Goal: Information Seeking & Learning: Learn about a topic

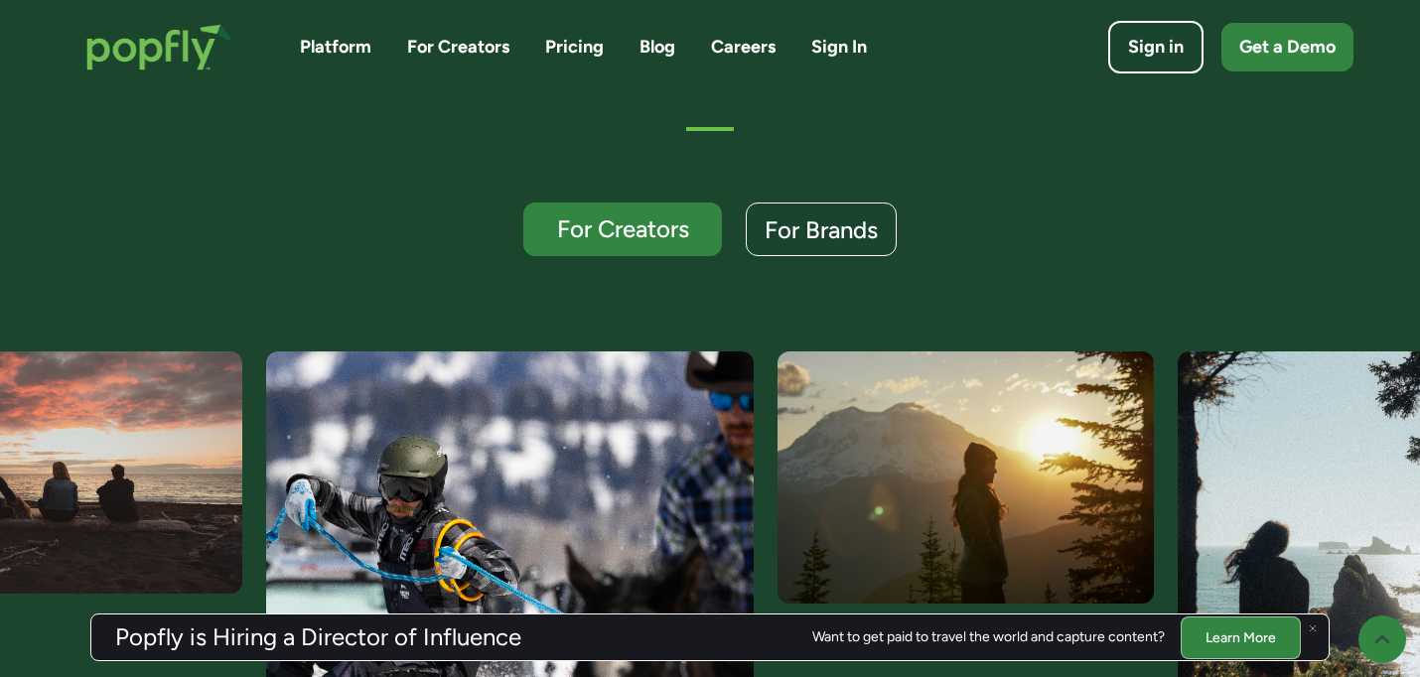
scroll to position [485, 0]
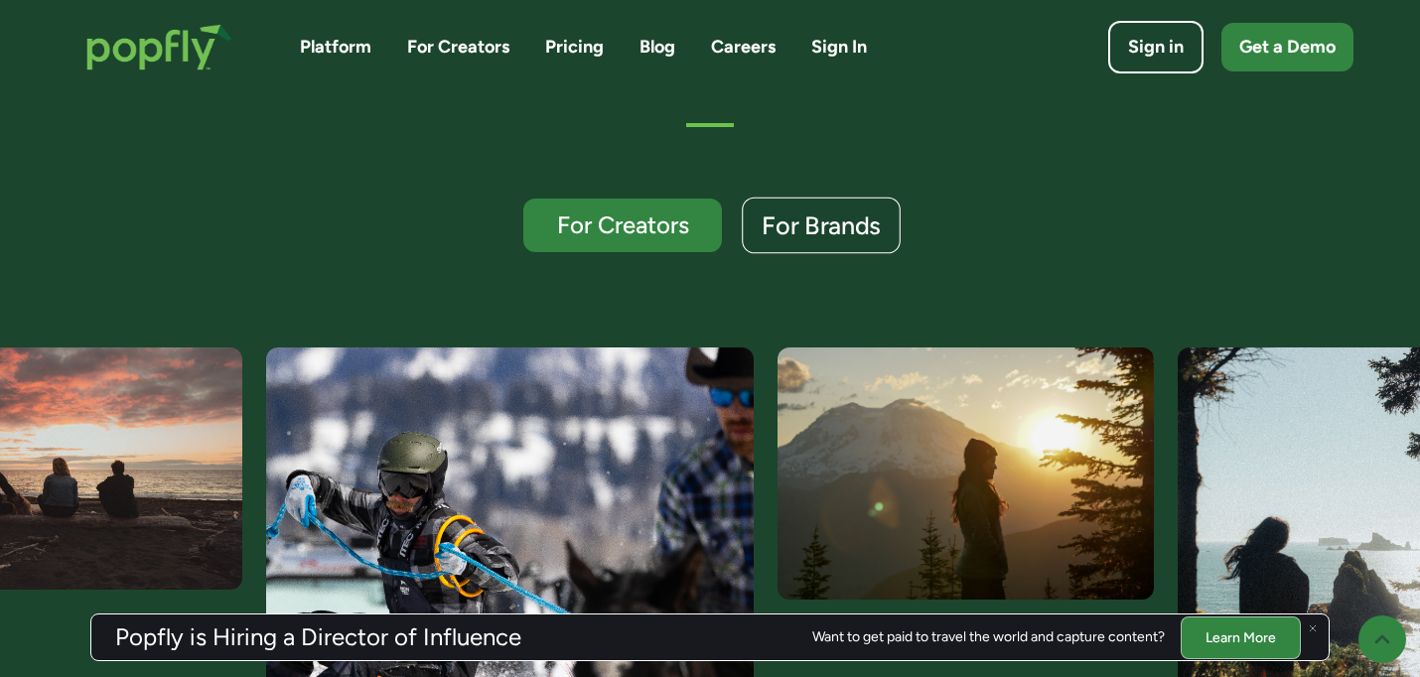
click at [819, 229] on div "For Brands" at bounding box center [821, 227] width 119 height 26
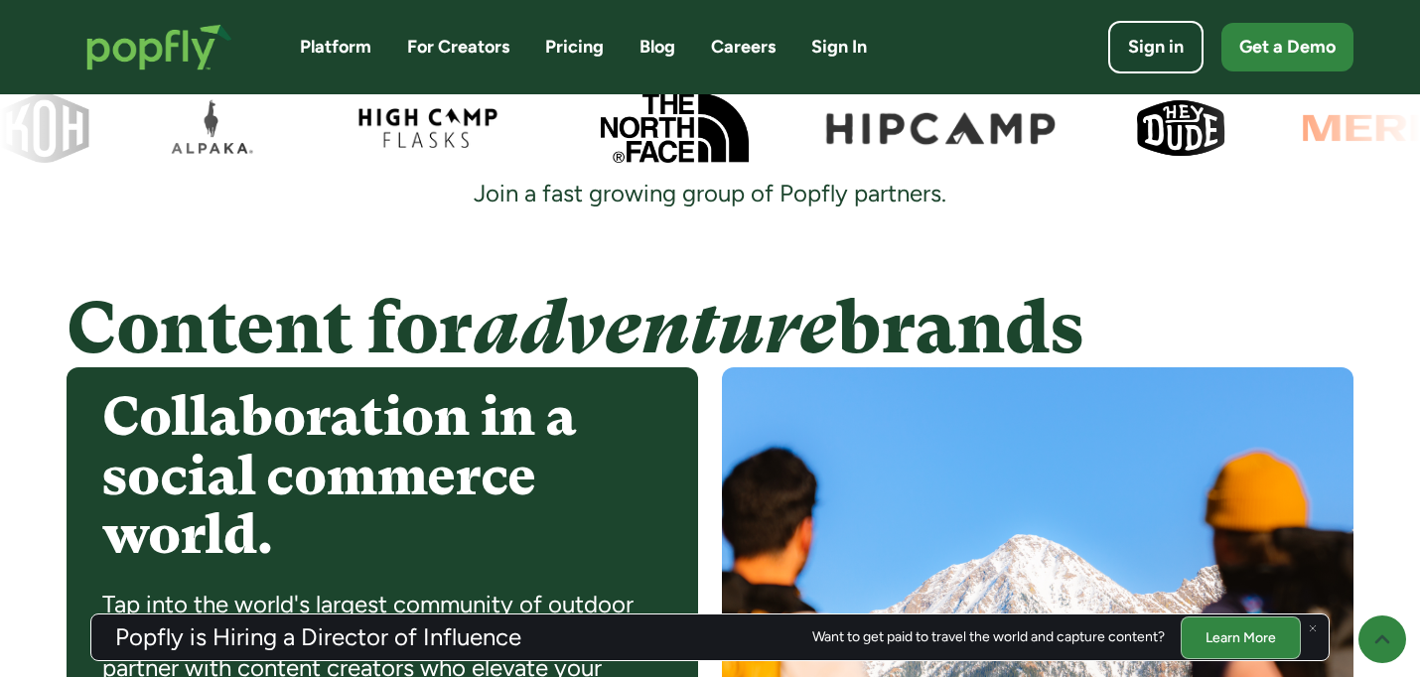
click at [820, 220] on div "Trusted by Leading Brands Join a fast growing group of Popfly partners." at bounding box center [710, 135] width 1420 height 268
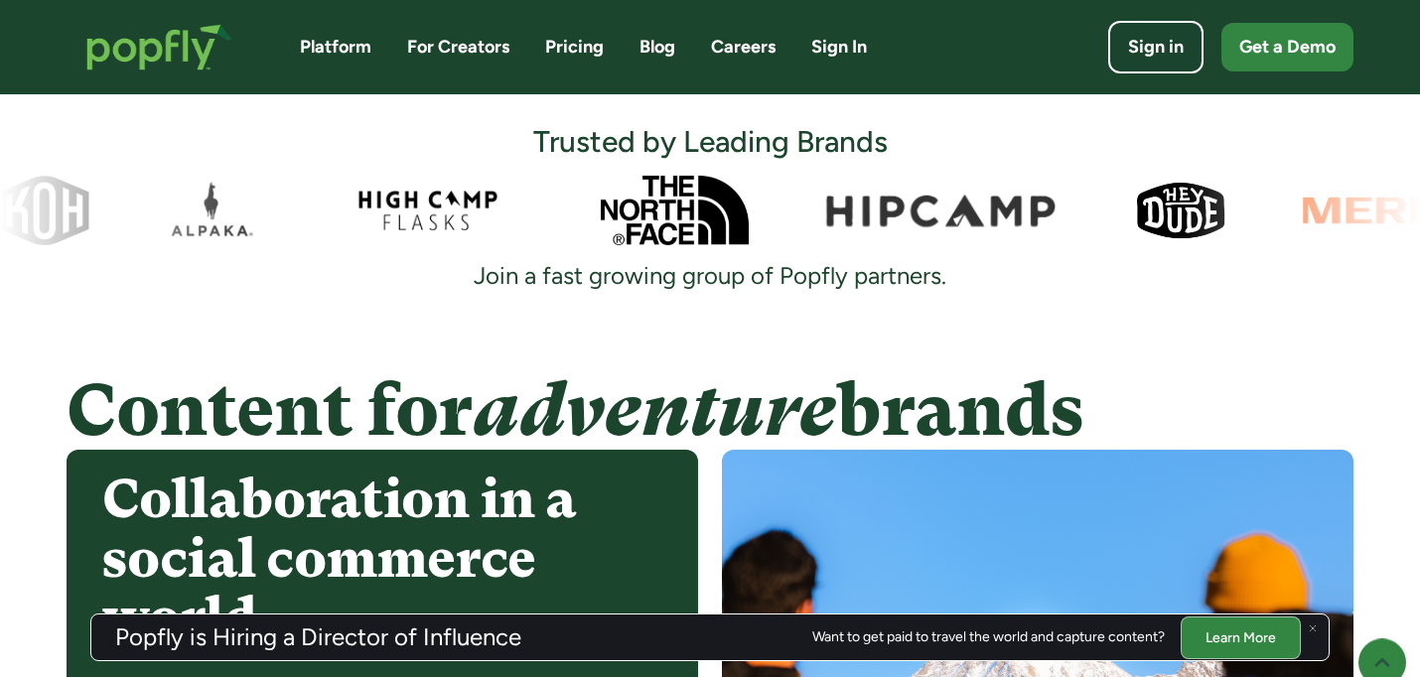
scroll to position [1269, 0]
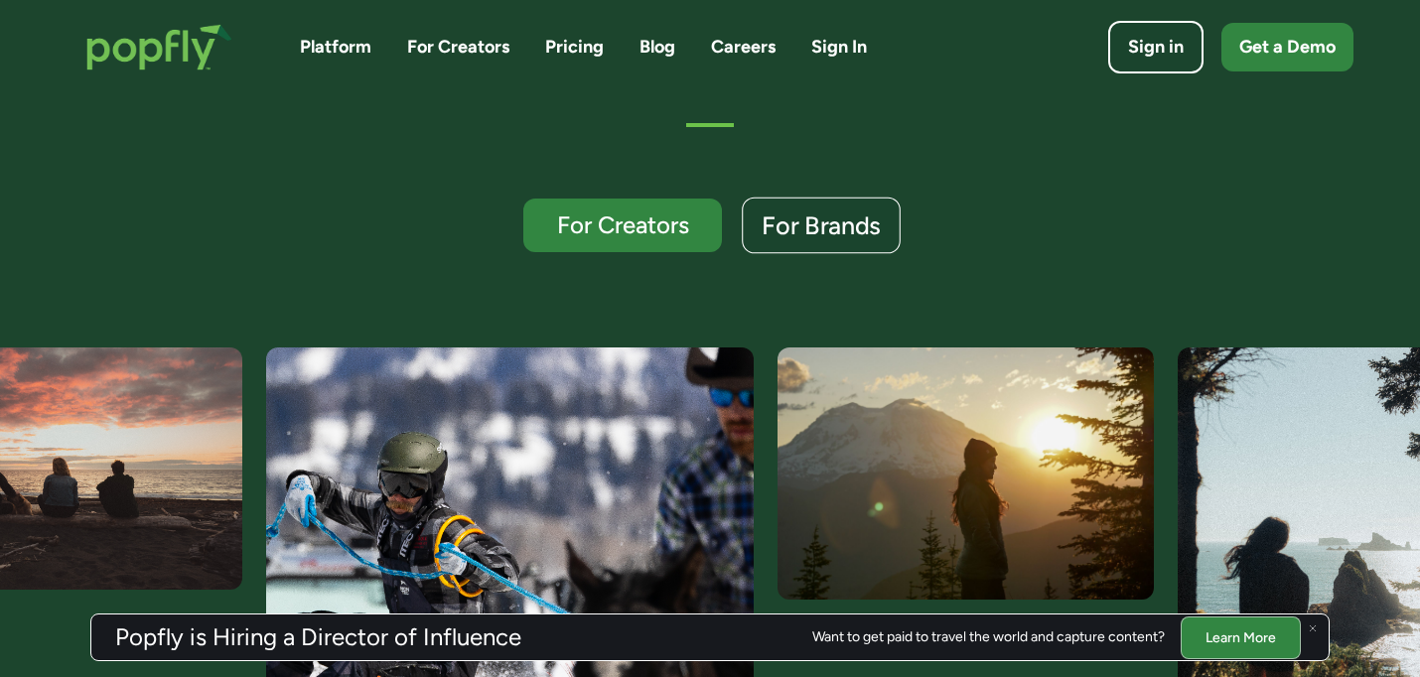
click at [849, 235] on div "For Brands" at bounding box center [821, 227] width 119 height 26
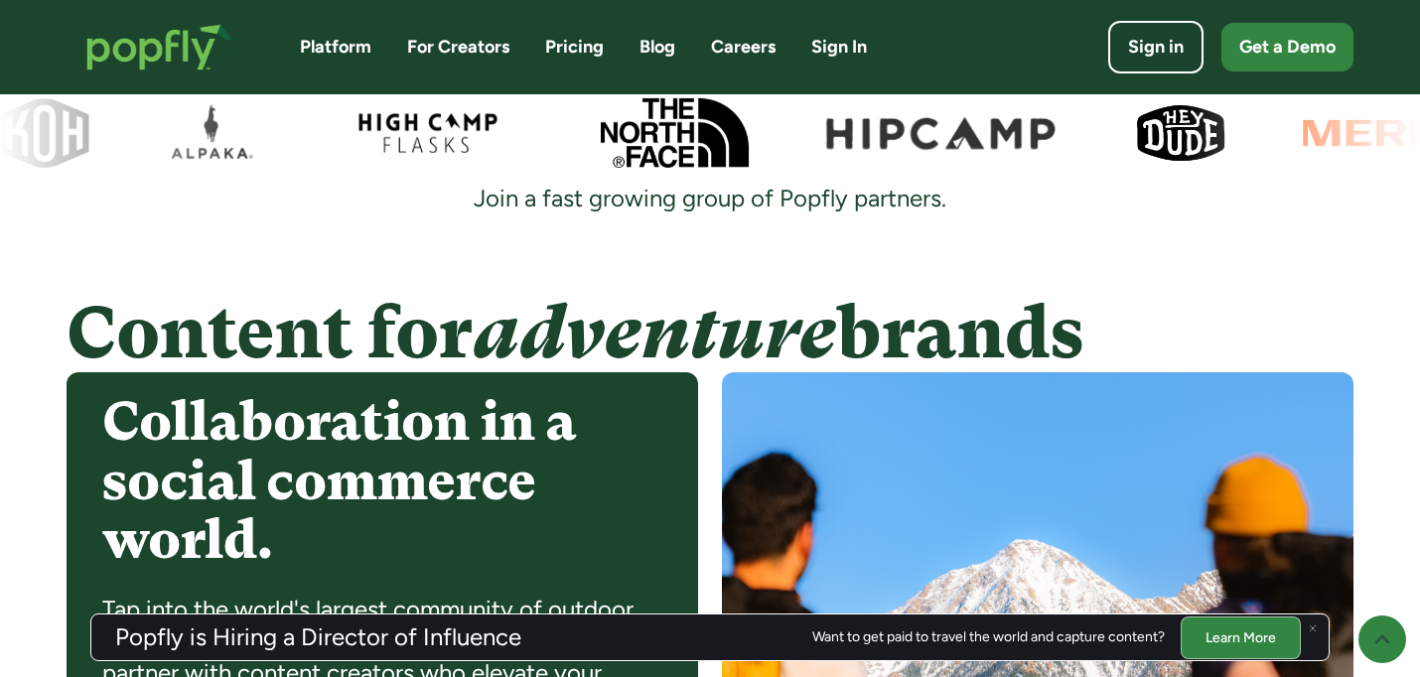
scroll to position [1347, 0]
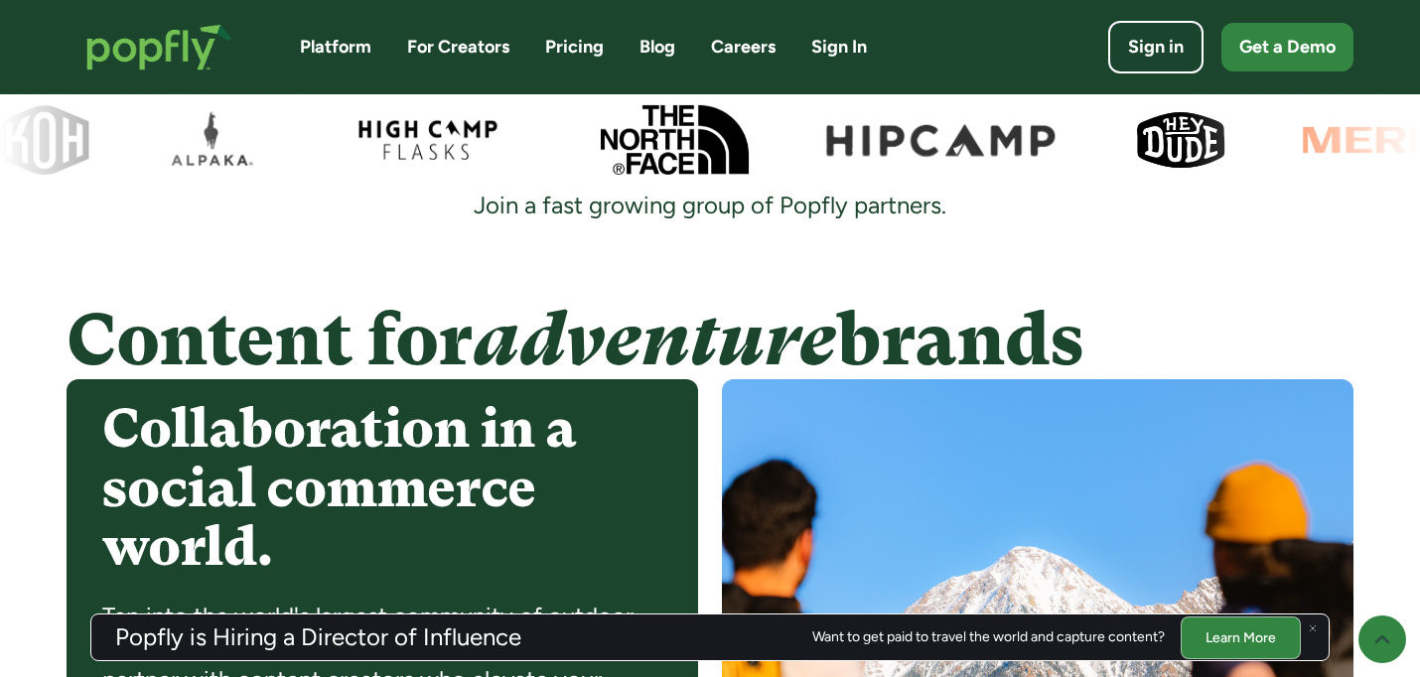
click at [425, 139] on div at bounding box center [710, 139] width 1420 height 99
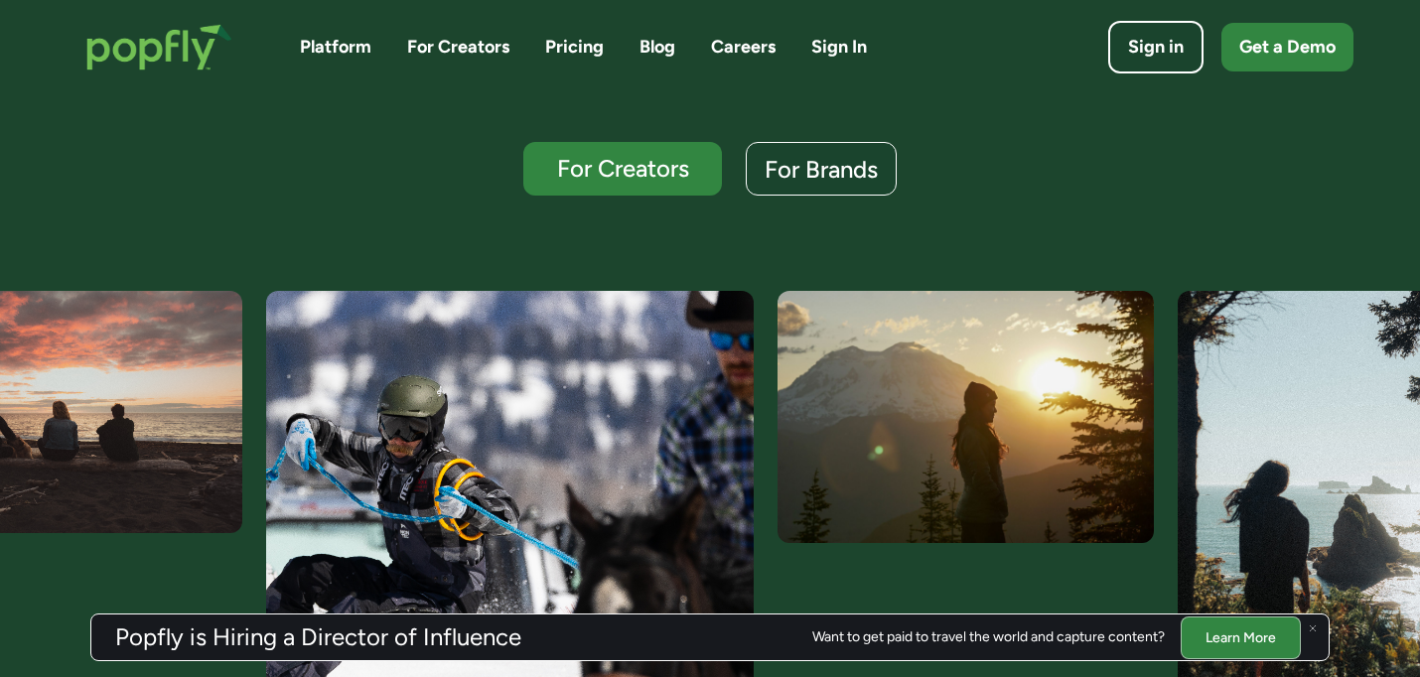
scroll to position [503, 0]
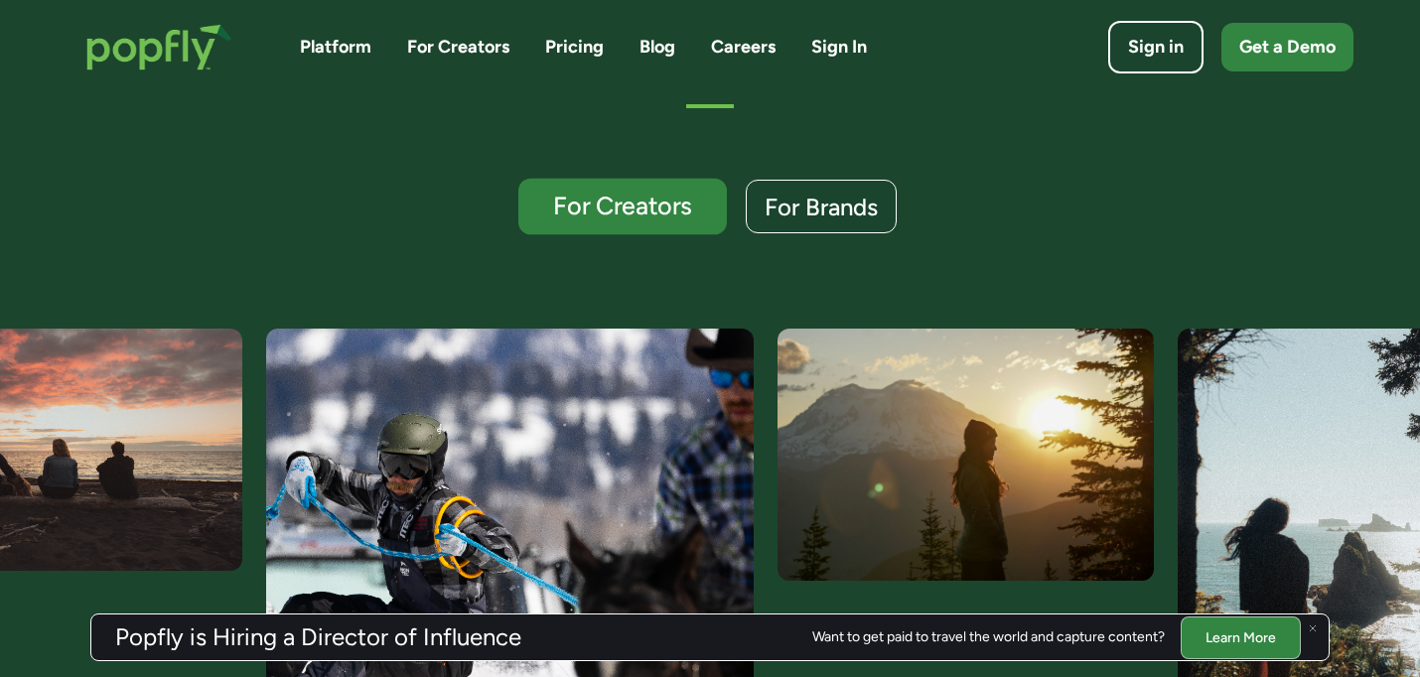
click at [627, 210] on div "For Creators" at bounding box center [622, 207] width 171 height 26
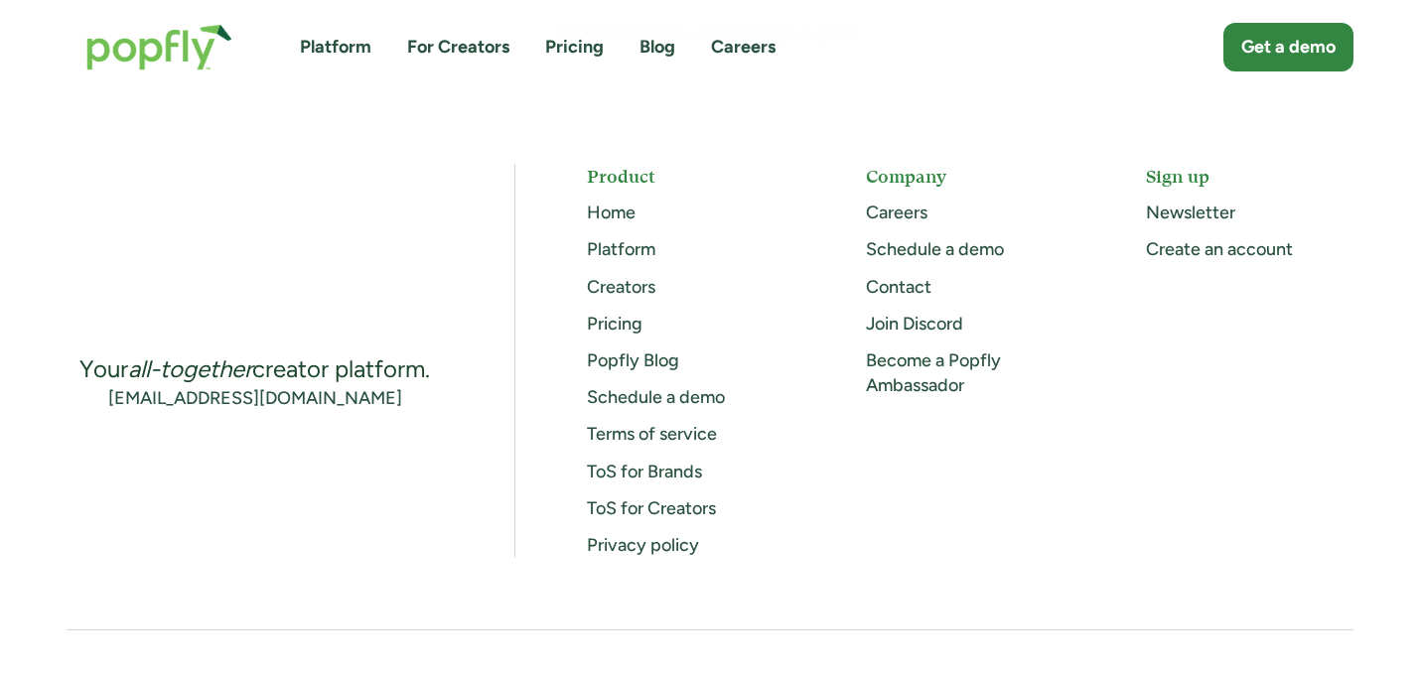
scroll to position [5714, 0]
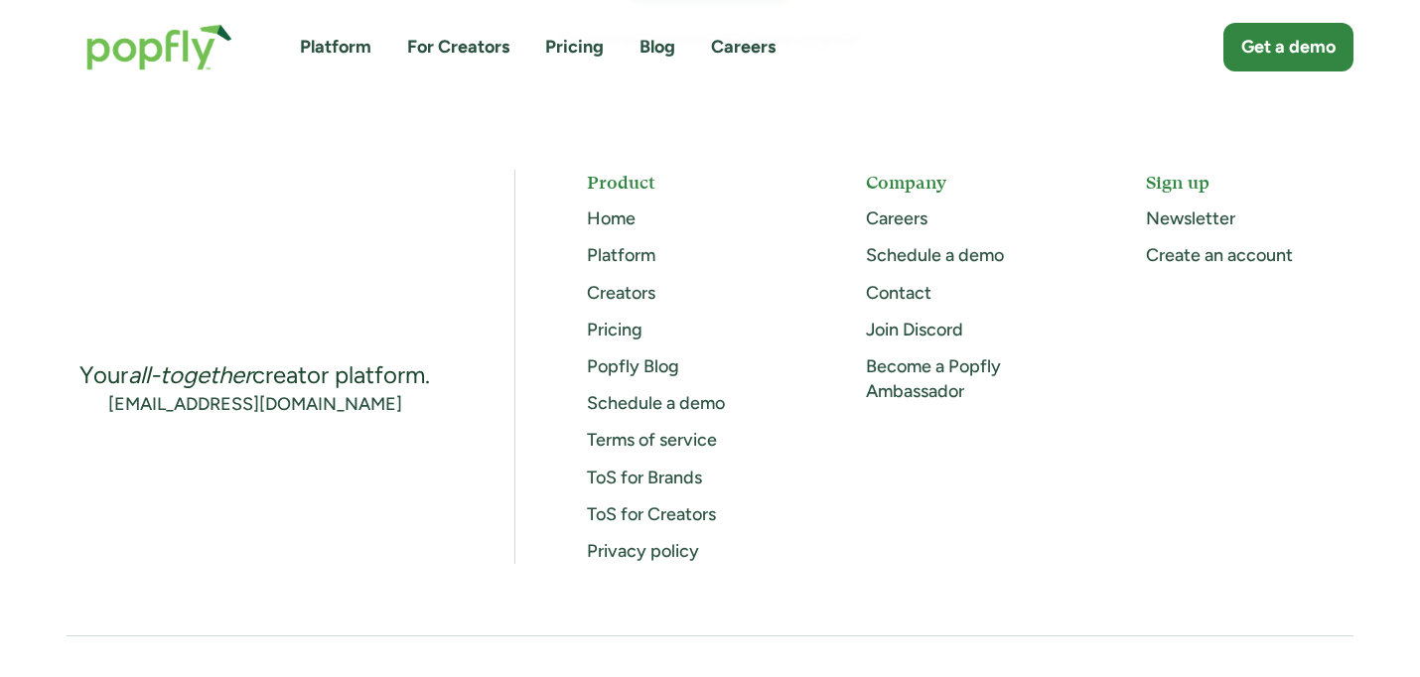
click at [624, 319] on link "Pricing" at bounding box center [615, 330] width 56 height 22
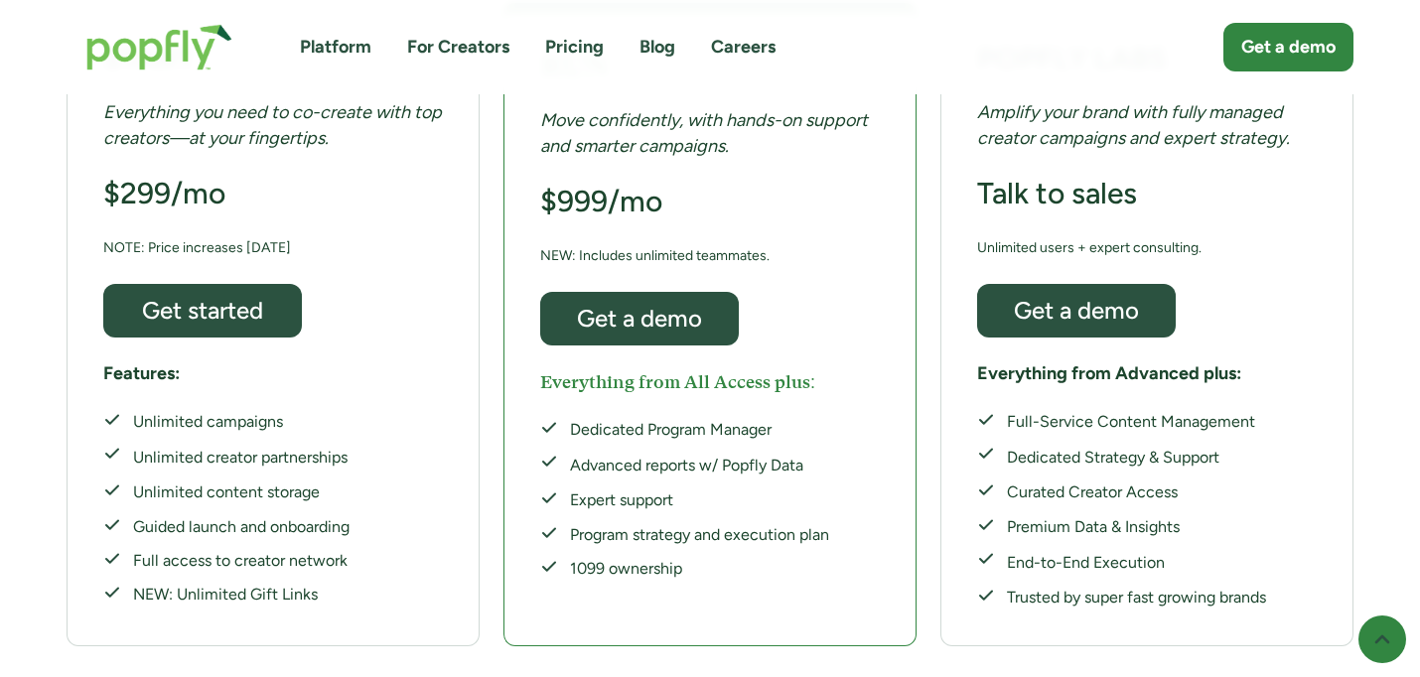
scroll to position [501, 0]
